Goal: Task Accomplishment & Management: Use online tool/utility

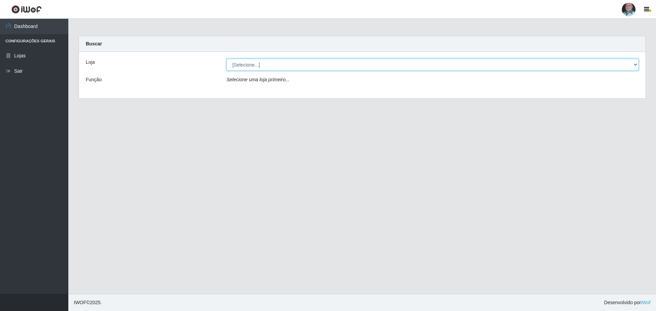
drag, startPoint x: 633, startPoint y: 63, endPoint x: 628, endPoint y: 66, distance: 6.4
click at [633, 63] on select "[Selecione...] Mar Vermelho - Loja 05" at bounding box center [433, 65] width 412 height 12
select select "252"
click at [227, 59] on select "[Selecione...] Mar Vermelho - Loja 05" at bounding box center [433, 65] width 412 height 12
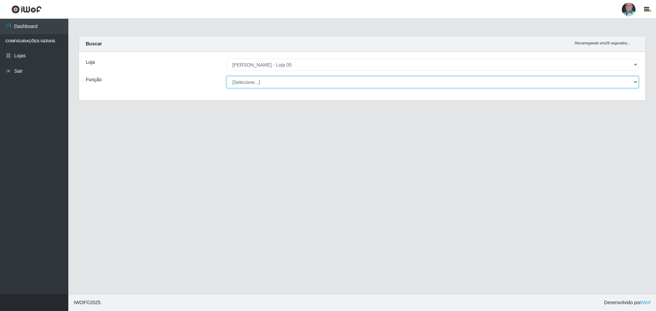
drag, startPoint x: 631, startPoint y: 83, endPoint x: 623, endPoint y: 85, distance: 8.9
click at [631, 83] on select "[Selecione...] ASG ASG + ASG ++ Auxiliar de Depósito Auxiliar de Depósito + Aux…" at bounding box center [433, 82] width 412 height 12
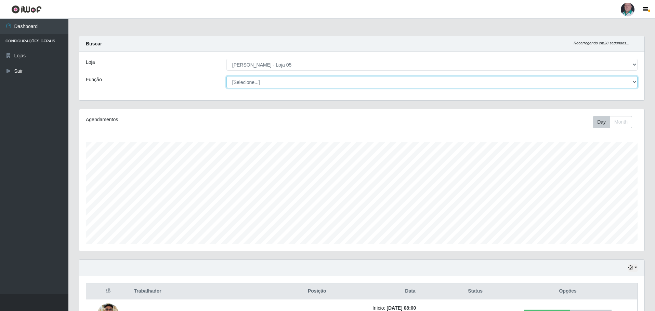
scroll to position [142, 565]
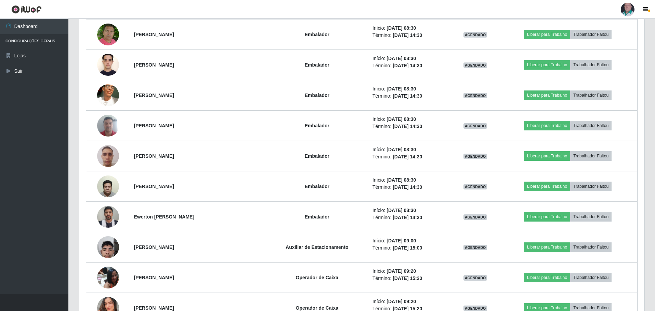
scroll to position [991, 0]
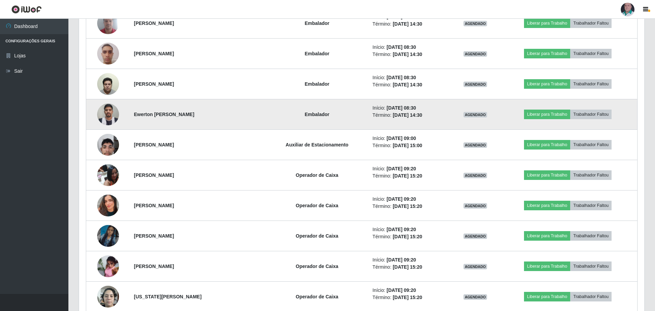
click at [106, 118] on img at bounding box center [108, 114] width 22 height 29
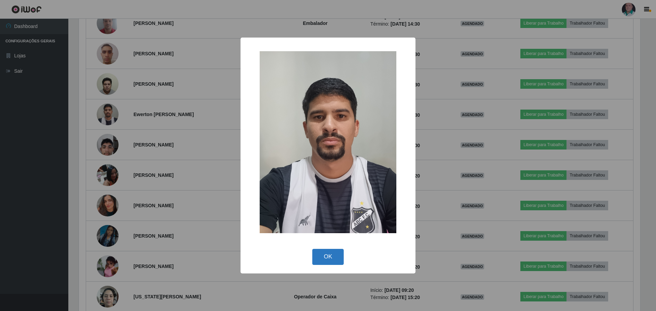
click at [332, 256] on button "OK" at bounding box center [328, 257] width 32 height 16
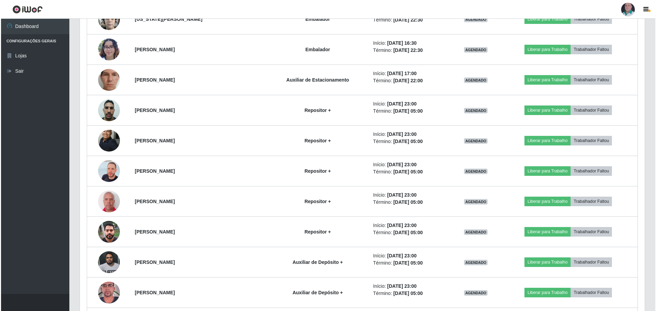
scroll to position [2173, 0]
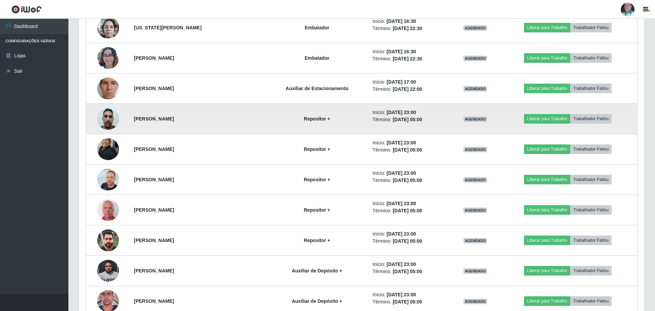
click at [109, 117] on img at bounding box center [108, 118] width 22 height 29
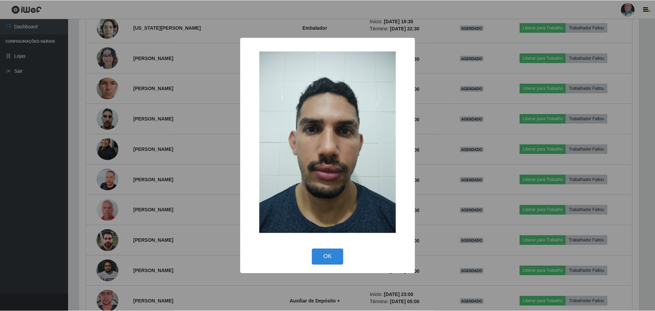
scroll to position [142, 562]
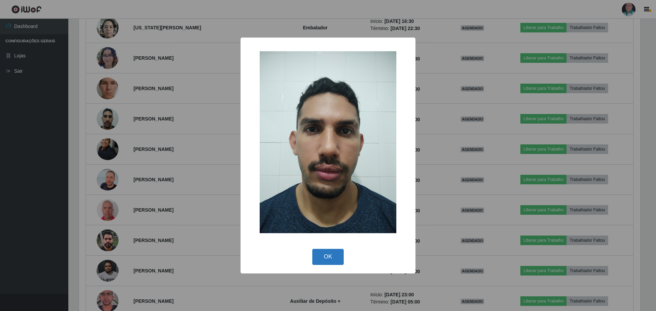
click at [326, 255] on button "OK" at bounding box center [328, 257] width 32 height 16
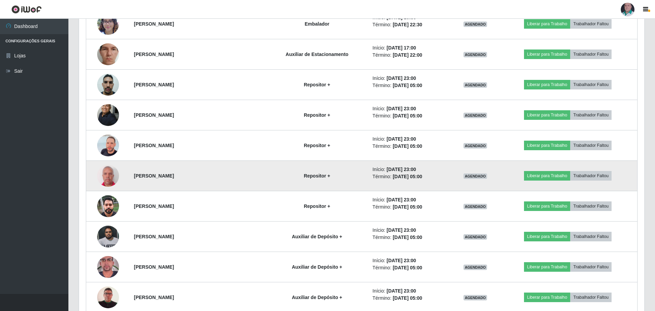
scroll to position [2242, 0]
